Goal: Navigation & Orientation: Find specific page/section

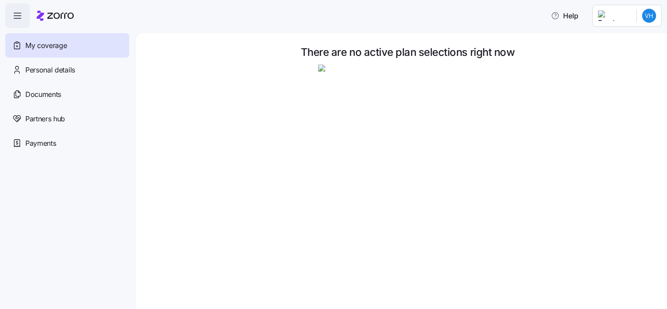
click at [103, 48] on div "My coverage" at bounding box center [67, 45] width 124 height 24
click at [62, 79] on div "Personal details" at bounding box center [67, 70] width 124 height 24
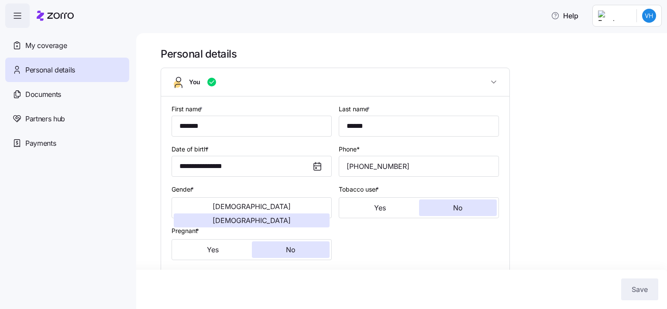
click at [19, 21] on span "button" at bounding box center [18, 16] width 24 height 24
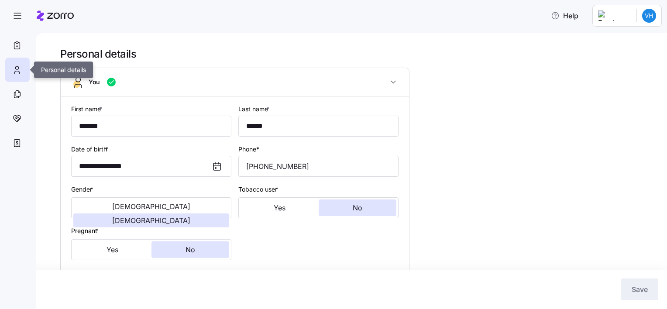
click at [16, 75] on div at bounding box center [17, 70] width 24 height 24
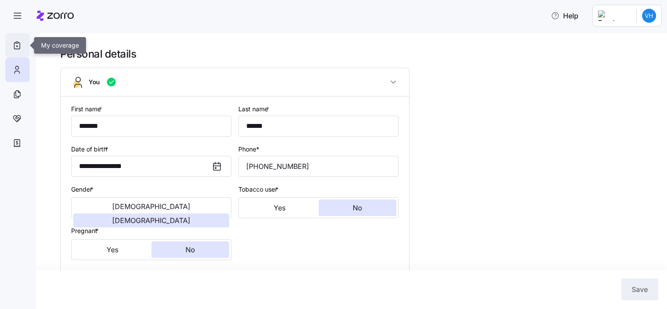
click at [16, 47] on icon at bounding box center [17, 45] width 10 height 10
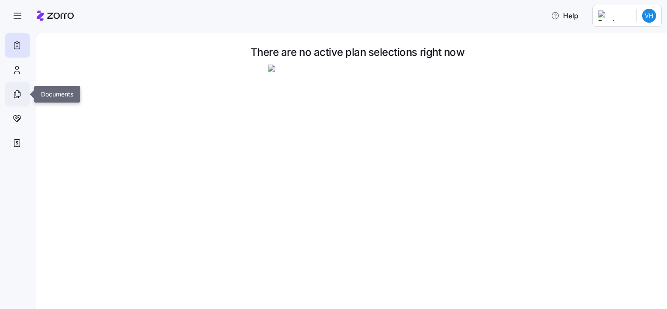
click at [18, 96] on icon at bounding box center [18, 94] width 4 height 6
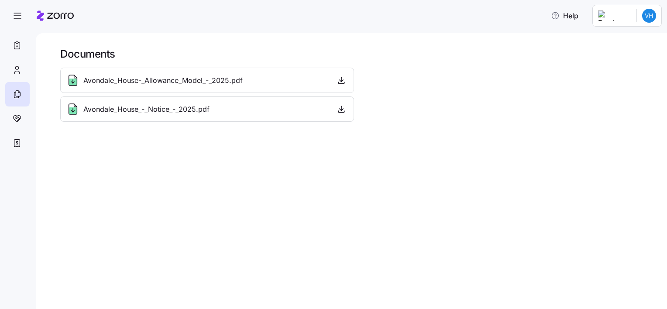
click at [113, 107] on span "Avondale_House_-_Notice_-_2025.pdf" at bounding box center [146, 109] width 126 height 11
click at [340, 109] on icon "button" at bounding box center [341, 109] width 9 height 9
click at [19, 118] on icon at bounding box center [18, 118] width 4 height 3
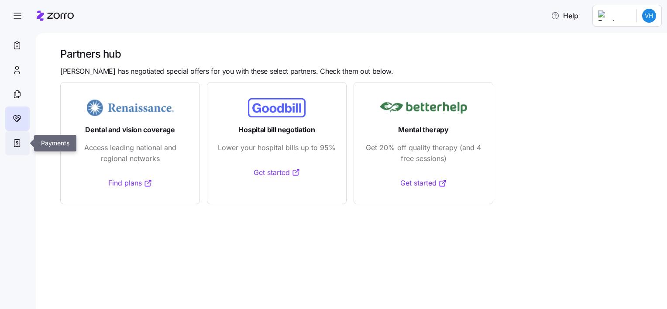
click at [16, 145] on icon at bounding box center [17, 143] width 10 height 10
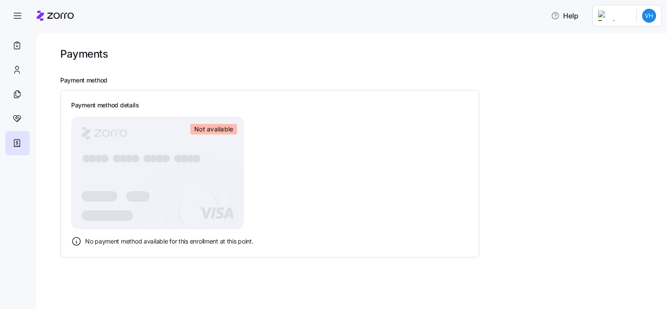
click at [649, 16] on html "Help Payments Payment method Payment method details Not available ● ● ● ● ● ● ●…" at bounding box center [333, 152] width 667 height 304
click at [639, 37] on div "My settings" at bounding box center [632, 39] width 46 height 10
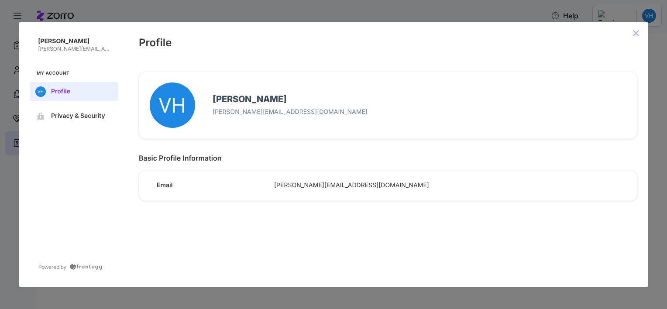
click at [638, 33] on icon "close admin-box" at bounding box center [636, 33] width 7 height 7
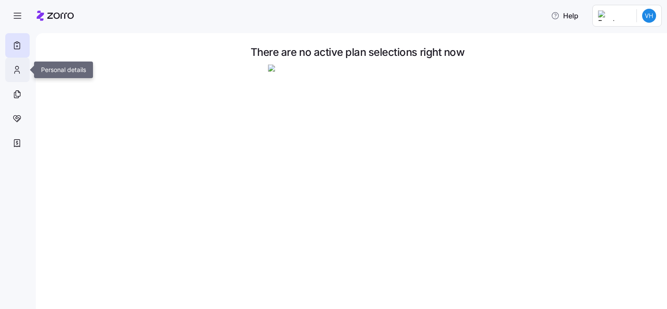
click at [29, 70] on div at bounding box center [17, 70] width 24 height 24
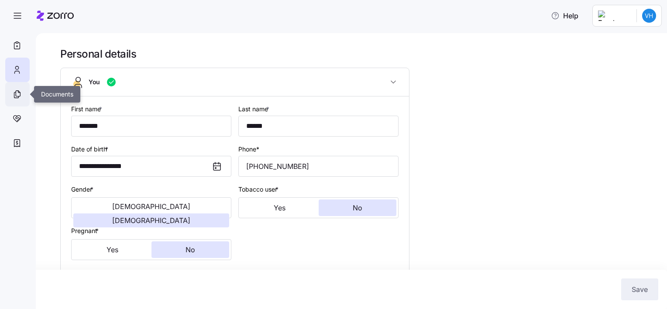
click at [18, 94] on icon at bounding box center [17, 94] width 10 height 10
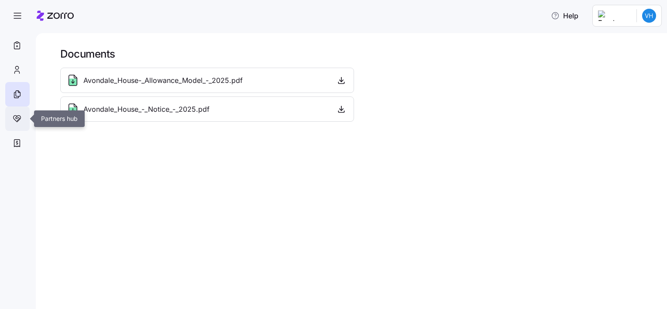
click at [18, 123] on icon at bounding box center [17, 118] width 10 height 10
